Goal: Task Accomplishment & Management: Manage account settings

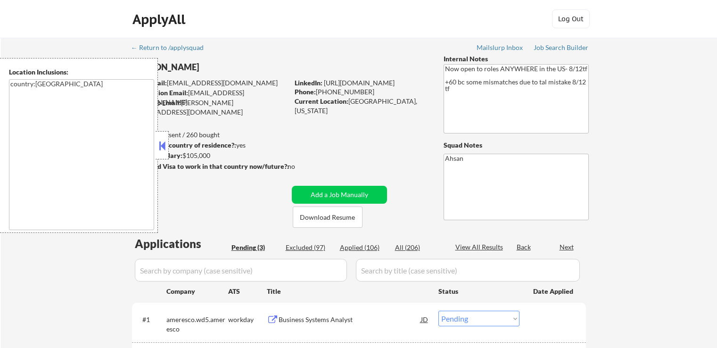
select select ""pending""
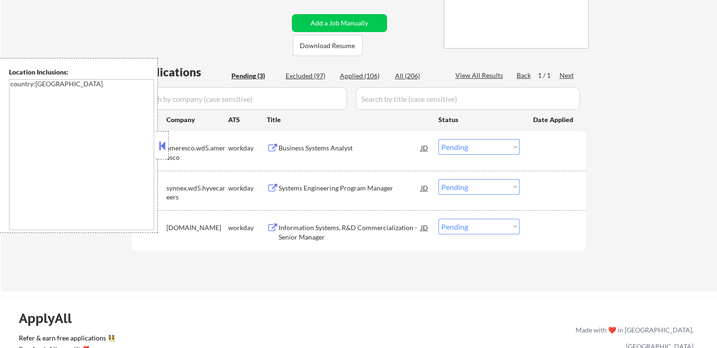
scroll to position [189, 0]
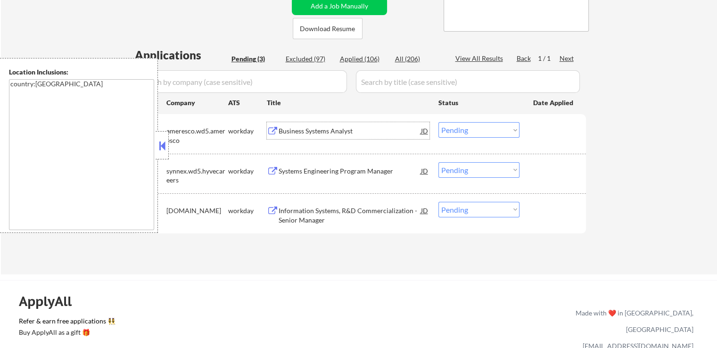
click at [344, 127] on div "Business Systems Analyst" at bounding box center [350, 130] width 142 height 9
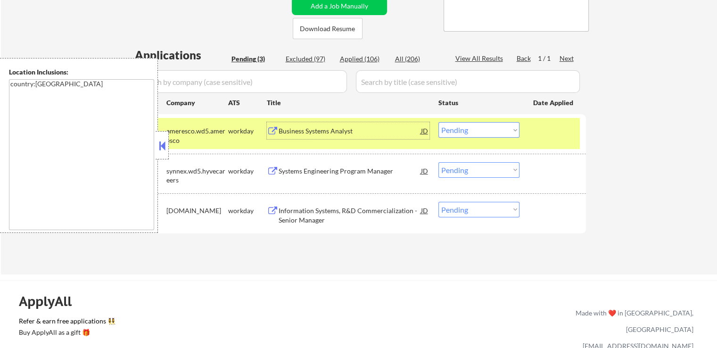
click at [364, 165] on div "Systems Engineering Program Manager" at bounding box center [350, 170] width 142 height 17
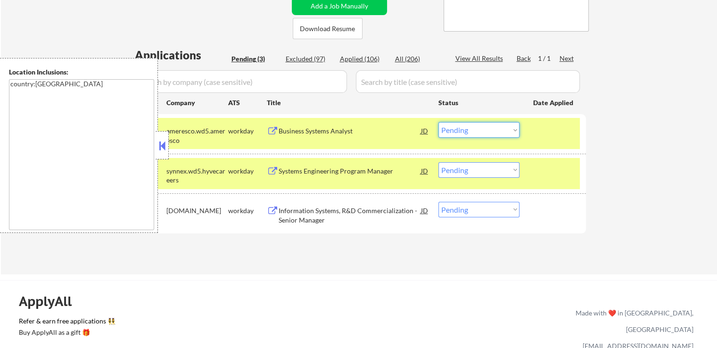
drag, startPoint x: 468, startPoint y: 129, endPoint x: 463, endPoint y: 137, distance: 8.9
click at [468, 129] on select "Choose an option... Pending Applied Excluded (Questions) Excluded (Expired) Exc…" at bounding box center [479, 130] width 81 height 16
click at [439, 122] on select "Choose an option... Pending Applied Excluded (Questions) Excluded (Expired) Exc…" at bounding box center [479, 130] width 81 height 16
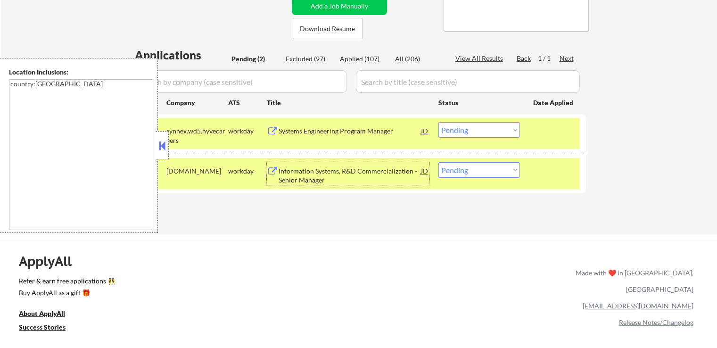
click at [383, 172] on div "Information Systems, R&D Commercialization - Senior Manager" at bounding box center [350, 175] width 142 height 18
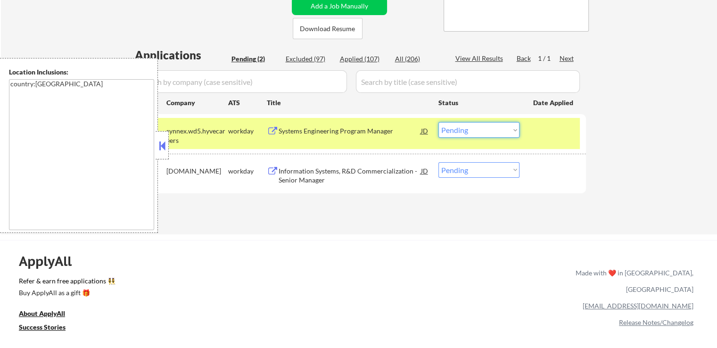
drag, startPoint x: 467, startPoint y: 127, endPoint x: 471, endPoint y: 136, distance: 10.3
click at [467, 129] on select "Choose an option... Pending Applied Excluded (Questions) Excluded (Expired) Exc…" at bounding box center [479, 130] width 81 height 16
click at [439, 122] on select "Choose an option... Pending Applied Excluded (Questions) Excluded (Expired) Exc…" at bounding box center [479, 130] width 81 height 16
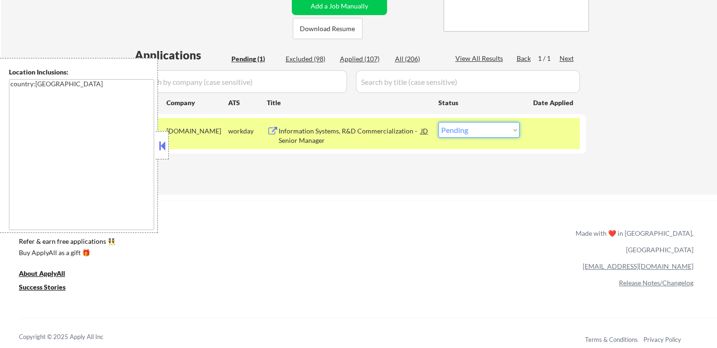
click at [466, 129] on select "Choose an option... Pending Applied Excluded (Questions) Excluded (Expired) Exc…" at bounding box center [479, 130] width 81 height 16
select select ""applied""
click at [439, 122] on select "Choose an option... Pending Applied Excluded (Questions) Excluded (Expired) Exc…" at bounding box center [479, 130] width 81 height 16
click at [432, 173] on div "Applications Pending (1) Excluded (98) Applied (107) All (206) View All Results…" at bounding box center [359, 112] width 454 height 130
